Goal: Information Seeking & Learning: Learn about a topic

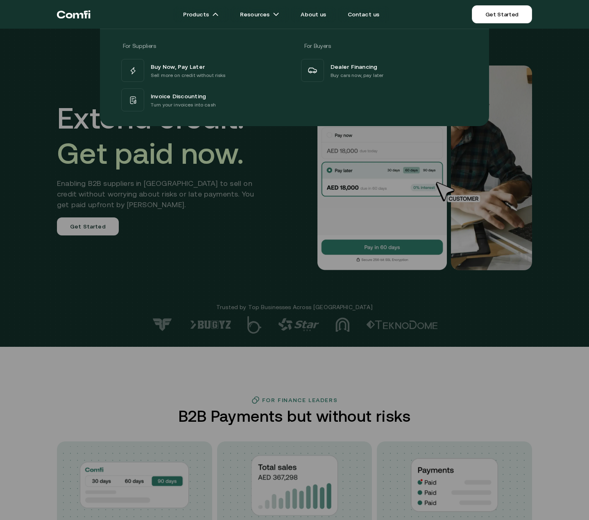
click at [93, 356] on div at bounding box center [294, 289] width 589 height 520
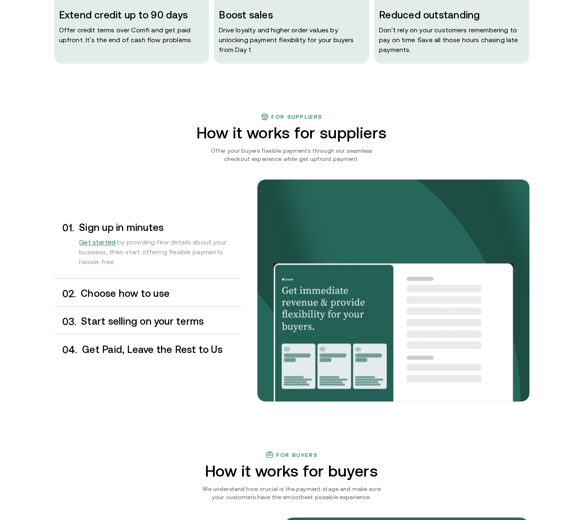
scroll to position [573, 0]
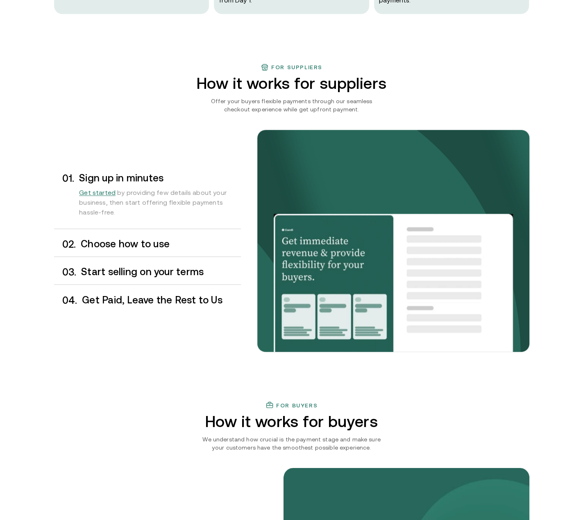
click at [150, 244] on h3 "Choose how to use" at bounding box center [161, 244] width 160 height 11
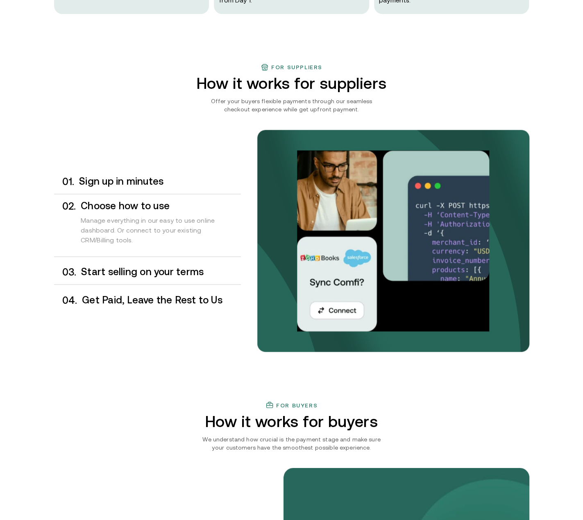
click at [144, 269] on h3 "Start selling on your terms" at bounding box center [160, 272] width 159 height 11
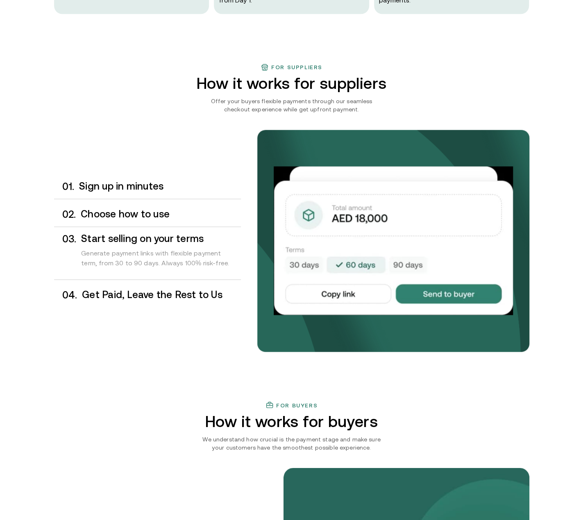
click at [141, 293] on h3 "Get Paid, Leave the Rest to Us" at bounding box center [161, 294] width 158 height 11
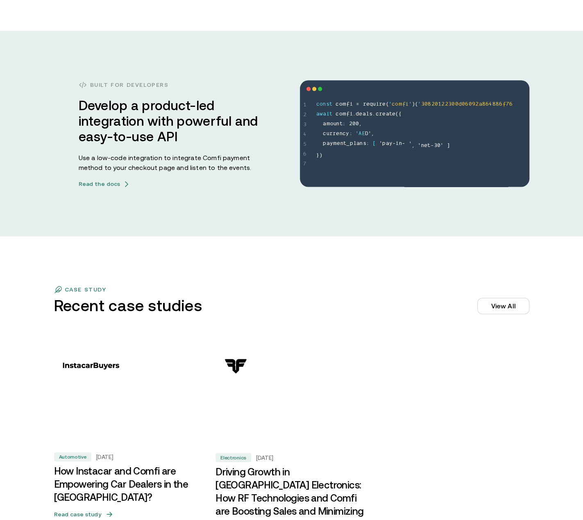
scroll to position [2375, 0]
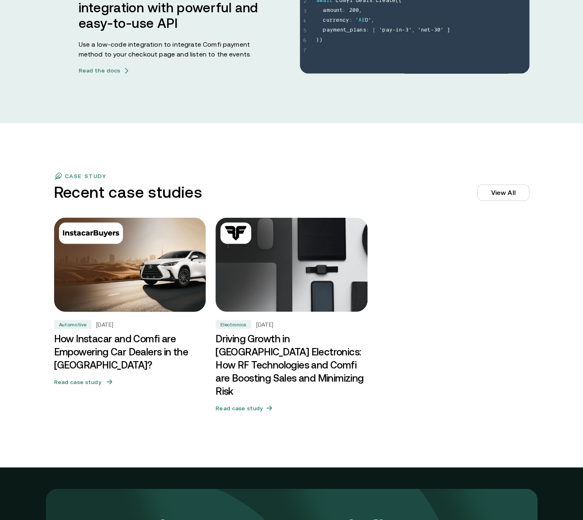
click at [148, 344] on h3 "How Instacar and Comfi are Empowering Car Dealers in the [GEOGRAPHIC_DATA]?" at bounding box center [130, 351] width 152 height 39
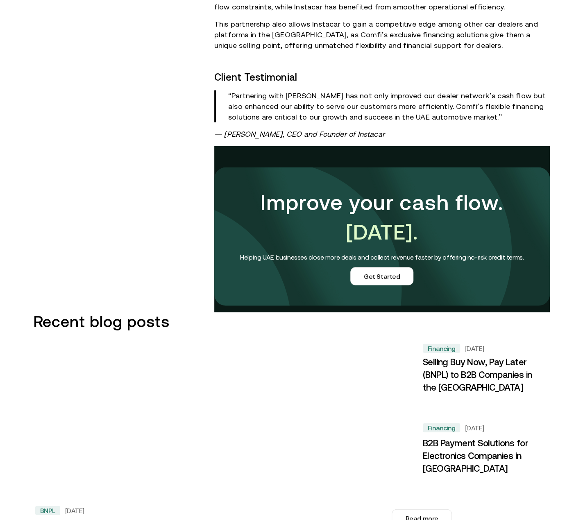
scroll to position [942, 0]
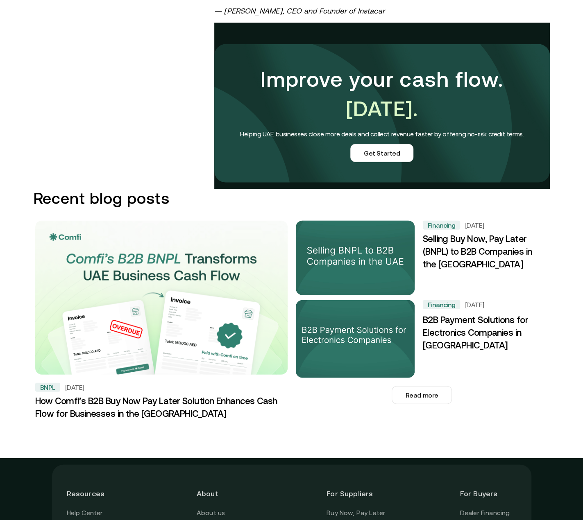
click at [452, 234] on h3 "Selling Buy Now, Pay Later (BNPL) to B2B Companies in the [GEOGRAPHIC_DATA]" at bounding box center [483, 252] width 120 height 38
